Goal: Task Accomplishment & Management: Use online tool/utility

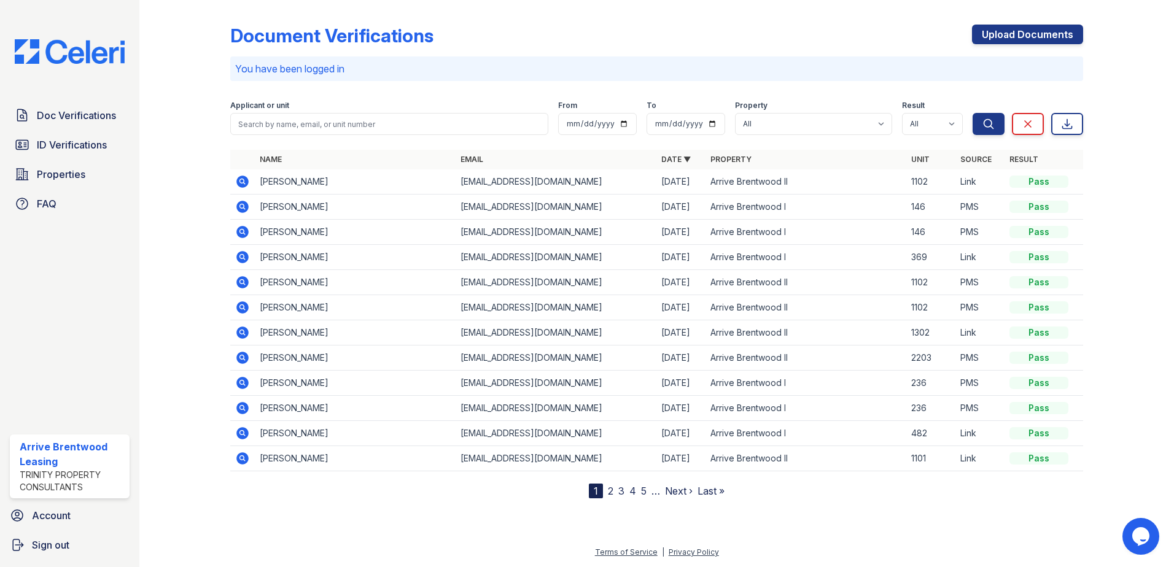
drag, startPoint x: 46, startPoint y: 152, endPoint x: 55, endPoint y: 131, distance: 22.6
click at [46, 152] on span "ID Verifications" at bounding box center [72, 145] width 70 height 15
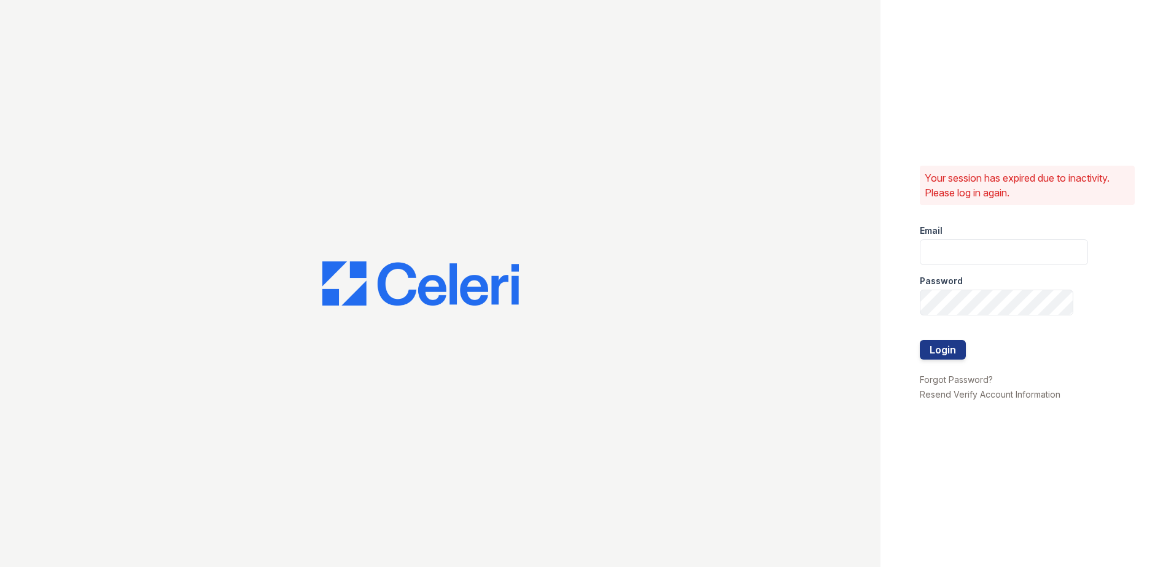
type input "[EMAIL_ADDRESS][DOMAIN_NAME]"
click at [958, 347] on button "Login" at bounding box center [943, 350] width 46 height 20
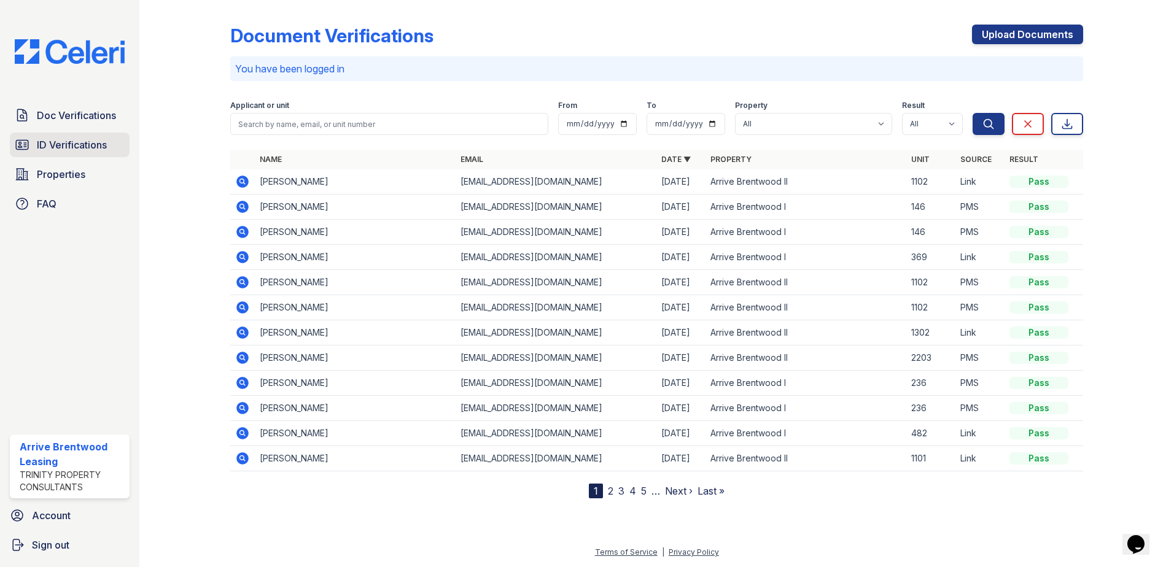
click at [36, 133] on div "Doc Verifications ID Verifications Properties FAQ" at bounding box center [70, 159] width 130 height 113
click at [43, 141] on span "ID Verifications" at bounding box center [72, 145] width 70 height 15
